Goal: Use online tool/utility

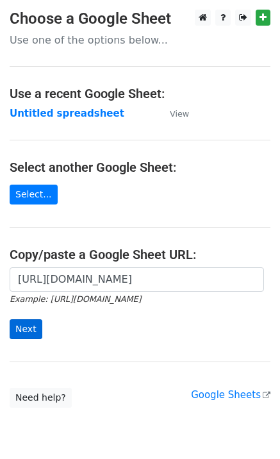
type input "[URL][DOMAIN_NAME]"
click at [34, 330] on input "Next" at bounding box center [26, 329] width 33 height 20
type input "https://docs.google.com/spreadsheets/d/1tJHxDyVVpn0lU6chuUdjPRI2a_HdaW9S4PNirDA…"
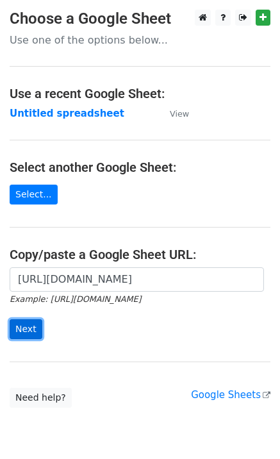
click at [21, 339] on input "Next" at bounding box center [26, 329] width 33 height 20
